Goal: Check status: Check status

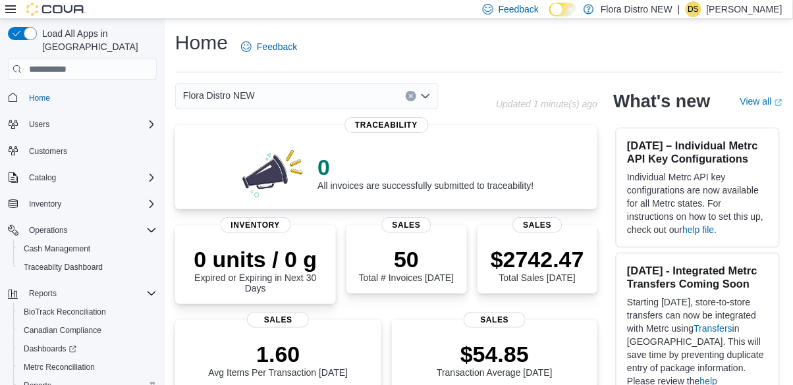
click at [64, 381] on div "Reports" at bounding box center [87, 386] width 138 height 16
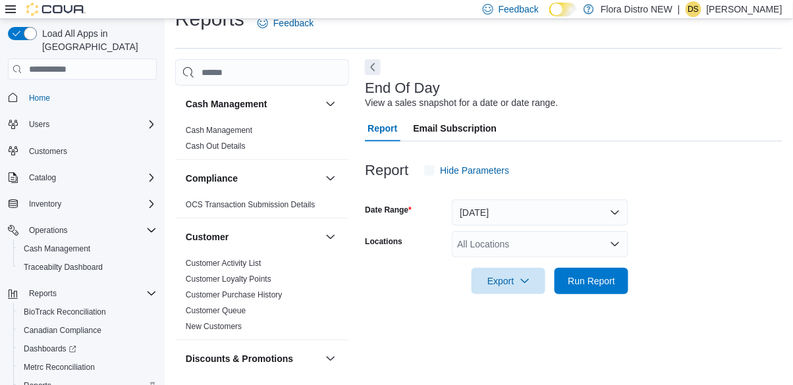
scroll to position [30, 0]
click at [614, 235] on div "All Locations" at bounding box center [540, 244] width 177 height 26
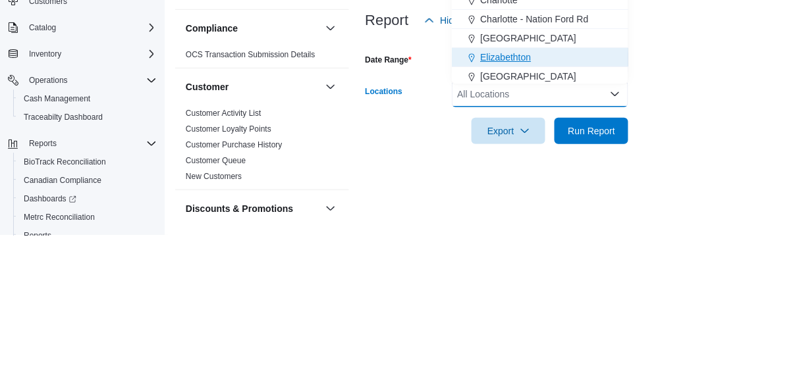
click at [509, 201] on span "Elizabethton" at bounding box center [505, 207] width 51 height 13
click at [709, 249] on form "Date Range [DATE] Locations [GEOGRAPHIC_DATA] Combo box. Selected. [GEOGRAPHIC_…" at bounding box center [574, 239] width 418 height 111
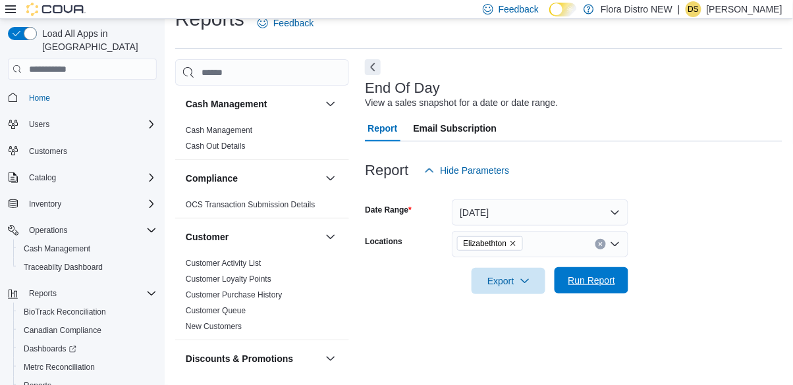
click at [611, 281] on span "Run Report" at bounding box center [591, 280] width 47 height 13
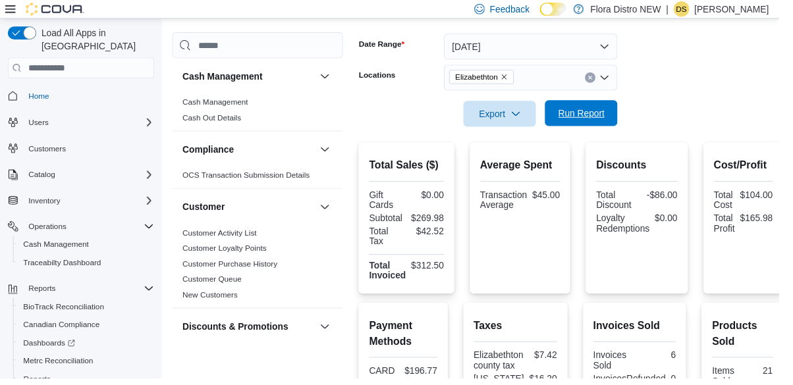
scroll to position [188, 0]
